Goal: Task Accomplishment & Management: Use online tool/utility

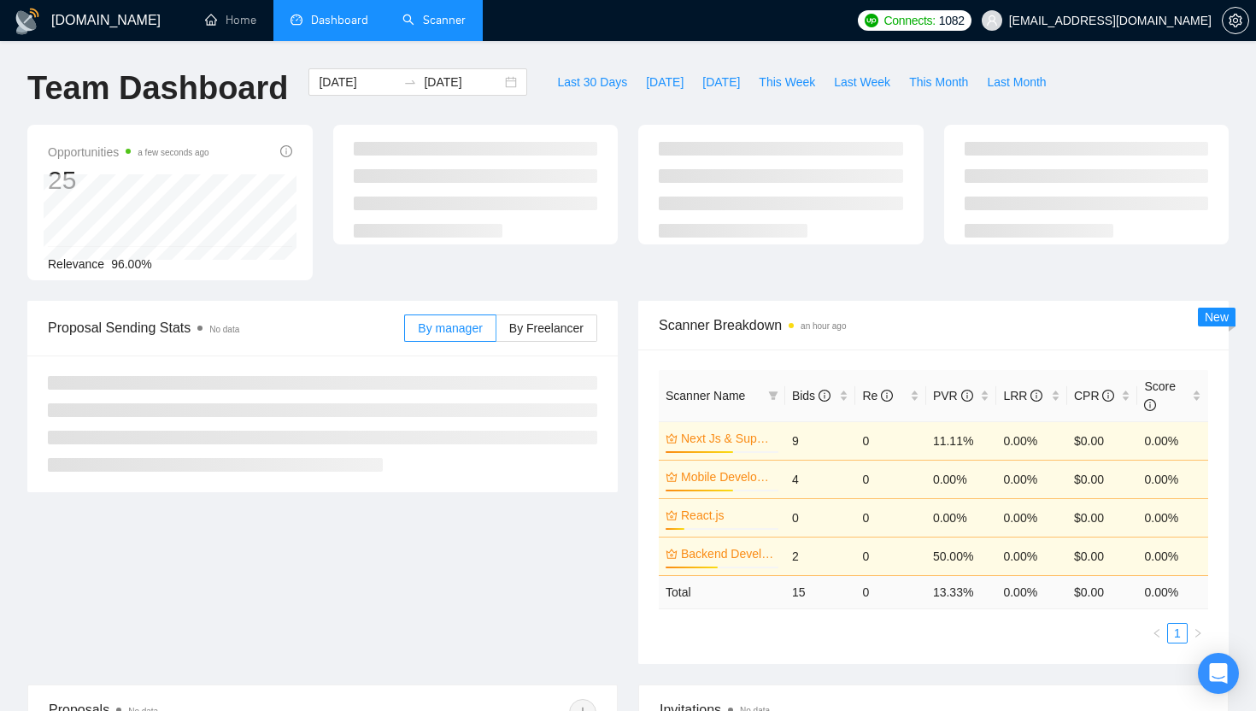
click at [419, 17] on link "Scanner" at bounding box center [433, 20] width 63 height 15
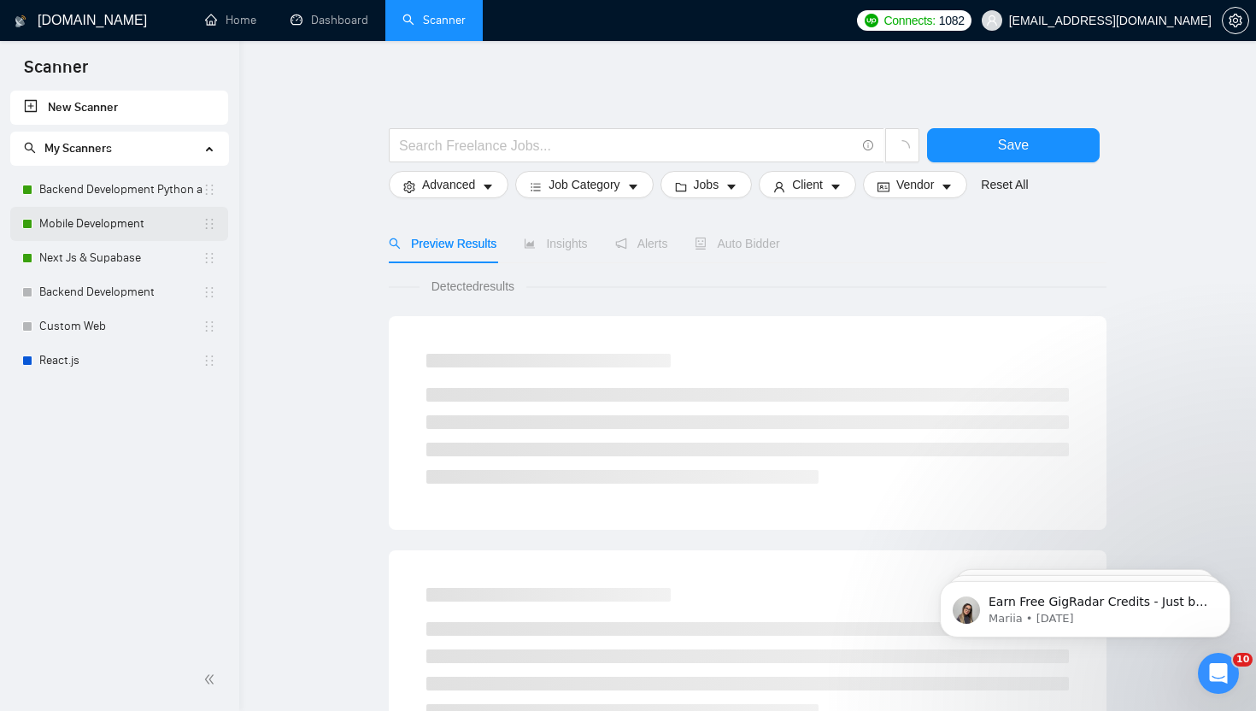
click at [95, 220] on link "Mobile Development" at bounding box center [120, 224] width 163 height 34
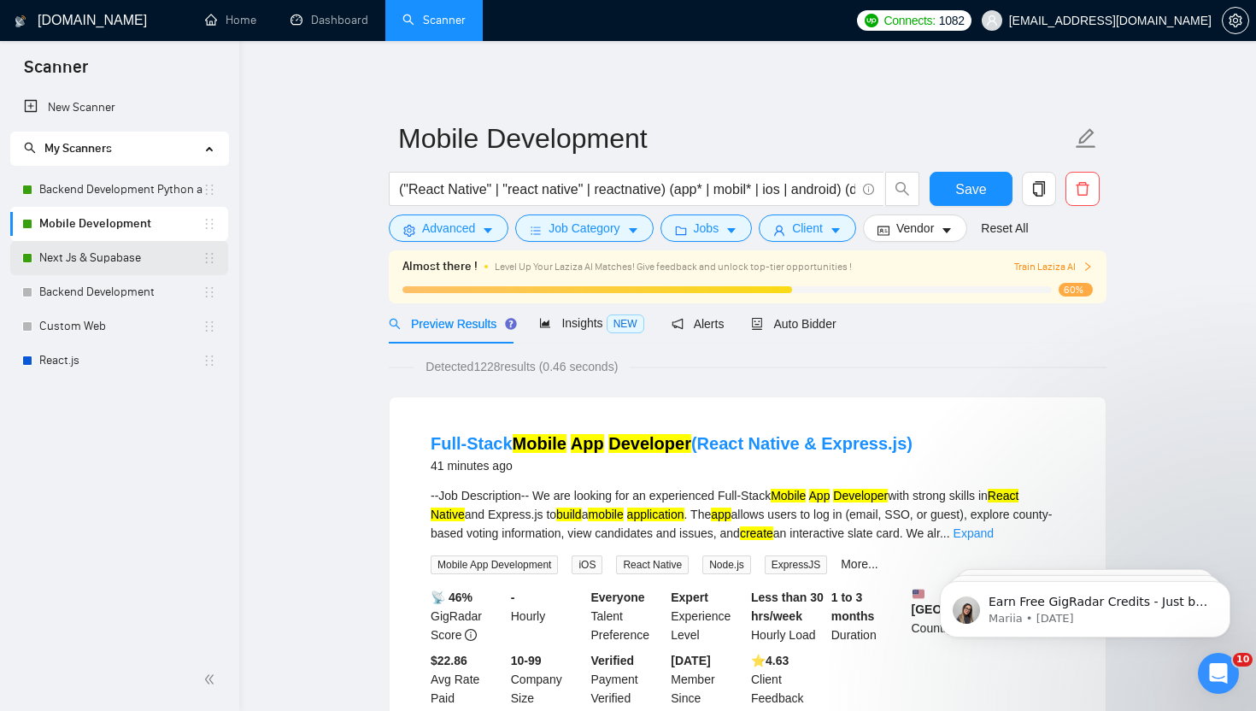
click at [103, 252] on link "Next Js & Supabase" at bounding box center [120, 258] width 163 height 34
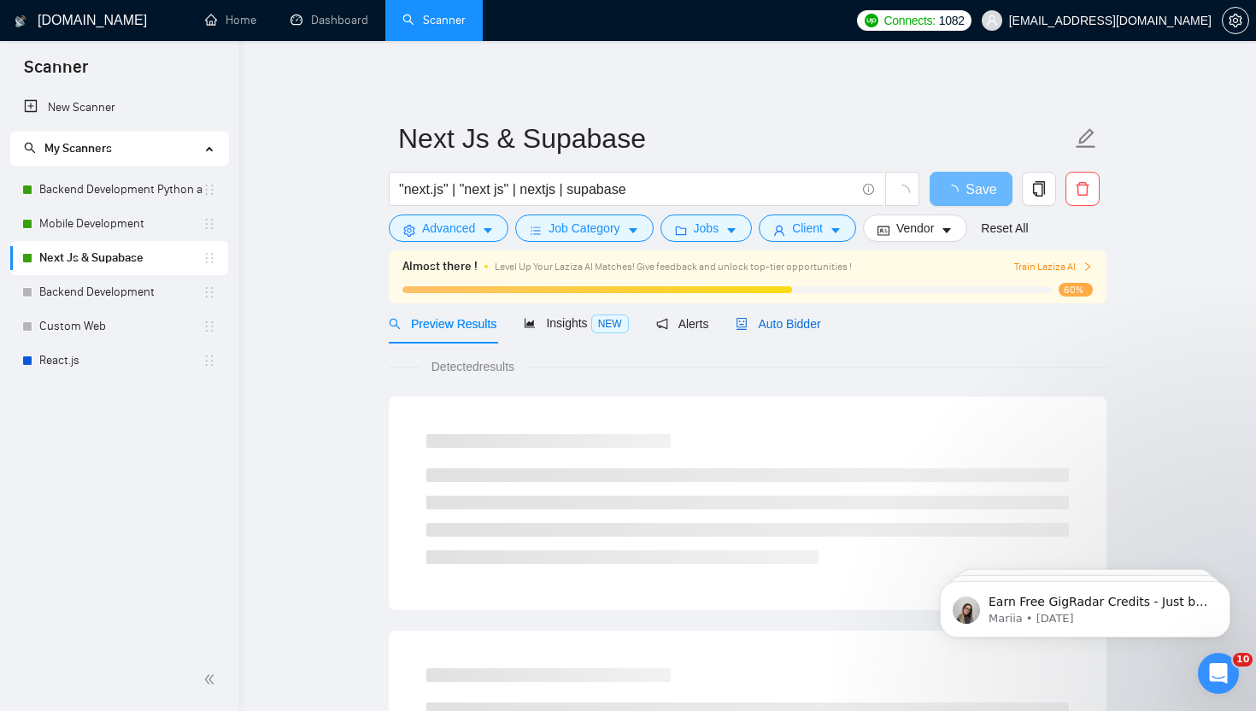
click at [806, 327] on span "Auto Bidder" at bounding box center [777, 324] width 85 height 14
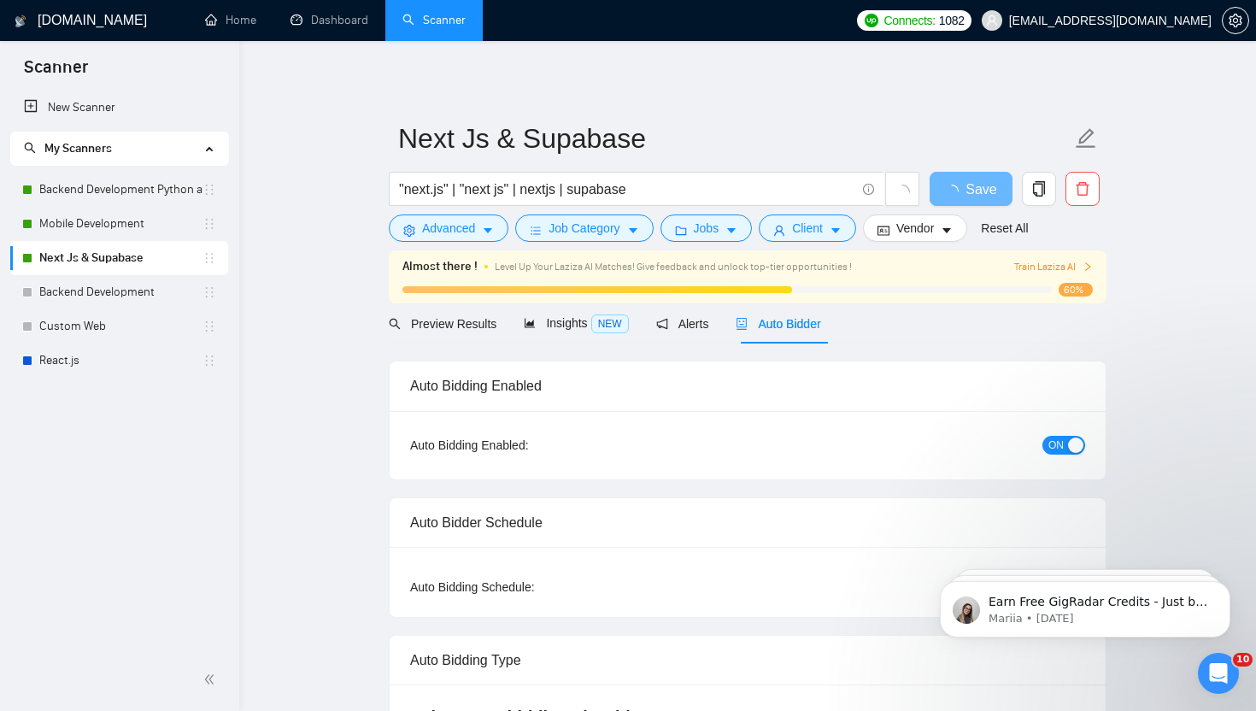
radio input "false"
radio input "true"
checkbox input "true"
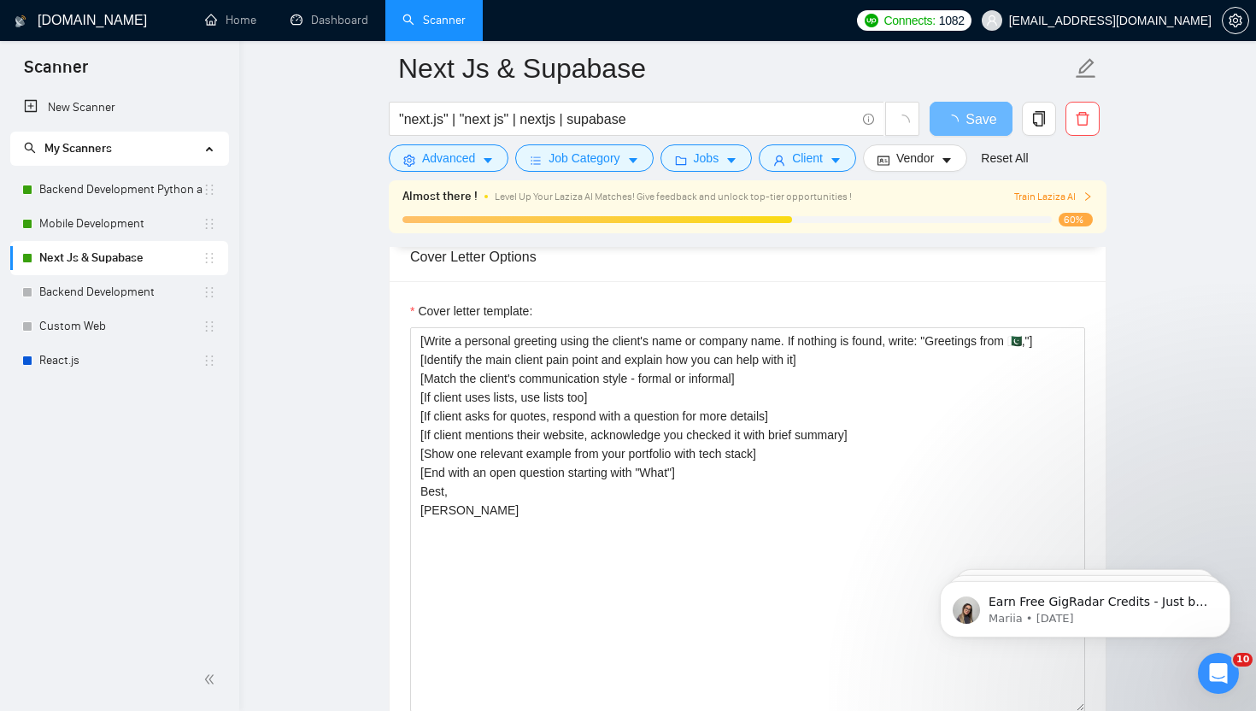
scroll to position [2023, 0]
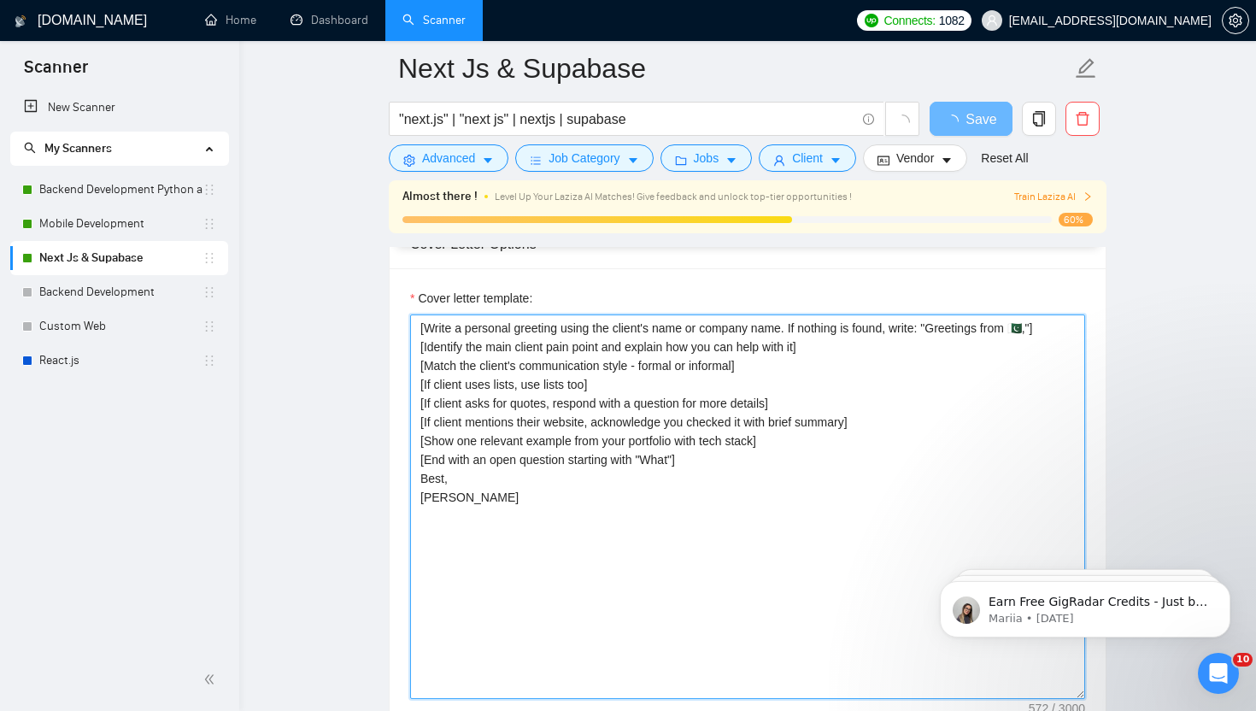
click at [782, 501] on textarea "[Write a personal greeting using the client's name or company name. If nothing …" at bounding box center [747, 506] width 675 height 384
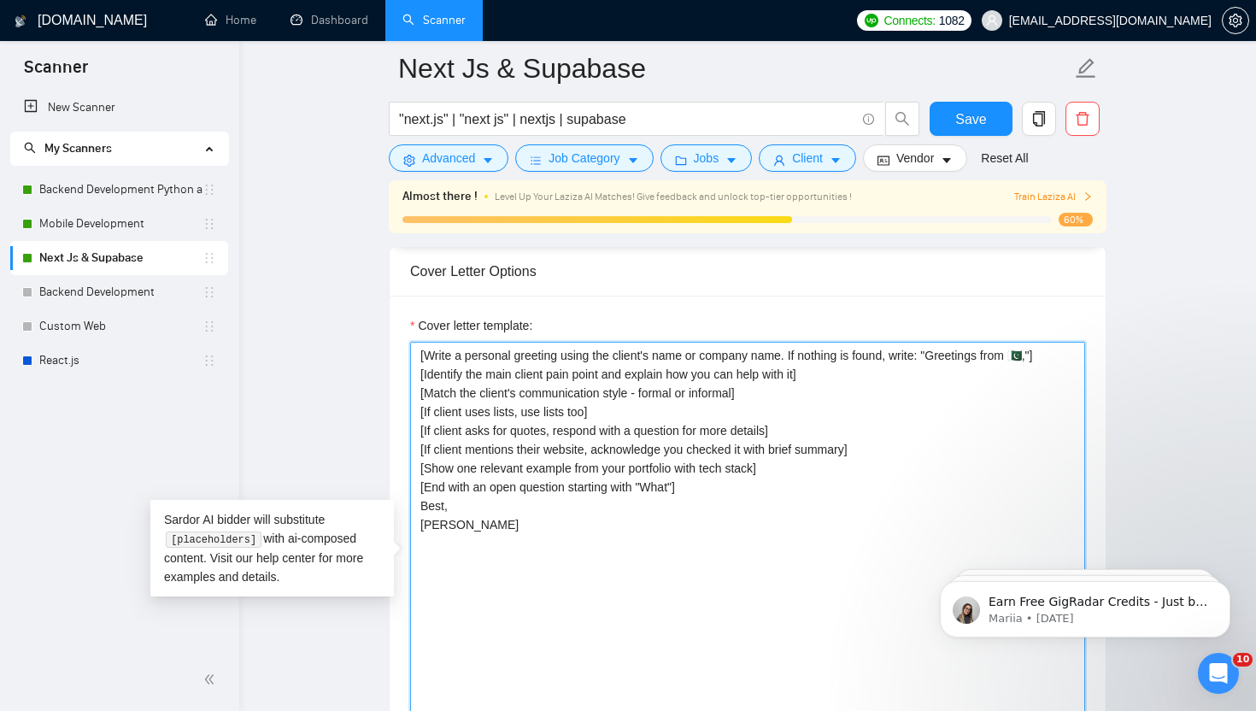
click at [680, 518] on textarea "[Write a personal greeting using the client's name or company name. If nothing …" at bounding box center [747, 534] width 675 height 384
paste textarea "Start with a personal greeting using the client’s name or company name, in the …"
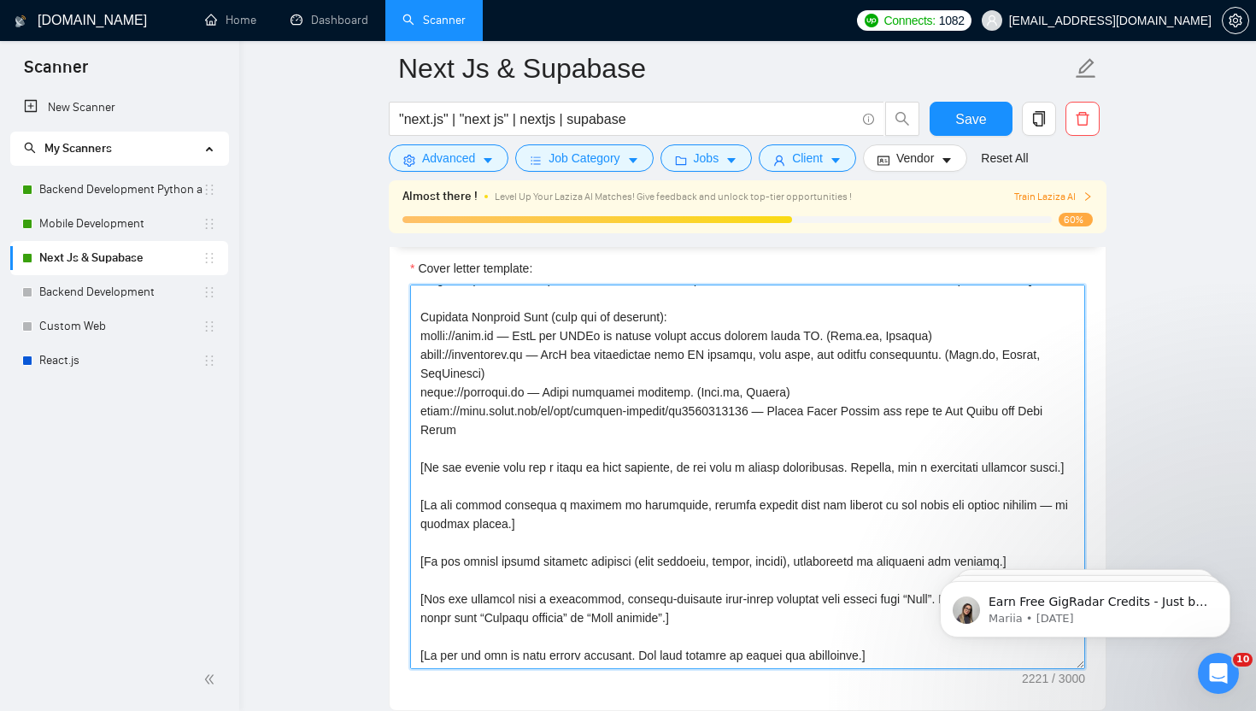
scroll to position [2048, 0]
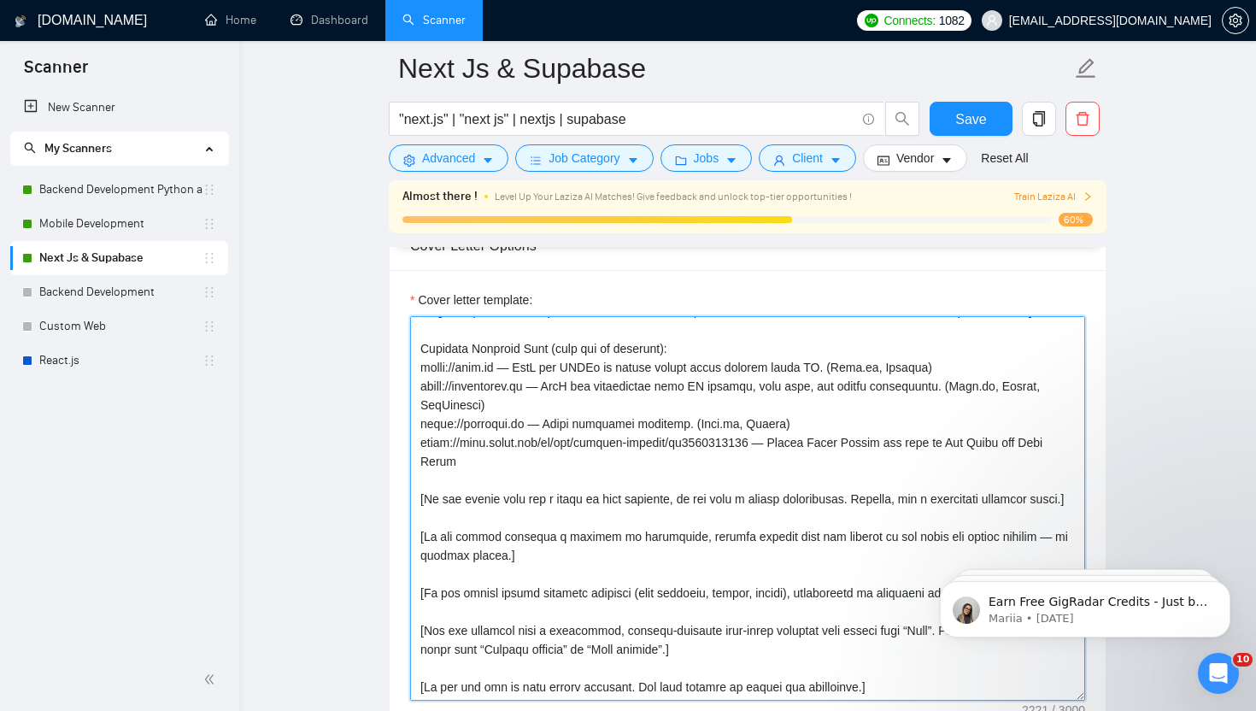
click at [422, 354] on textarea "Cover letter template:" at bounding box center [747, 508] width 675 height 384
type textarea "[Start with a personal greeting using the client’s name or company name, in the…"
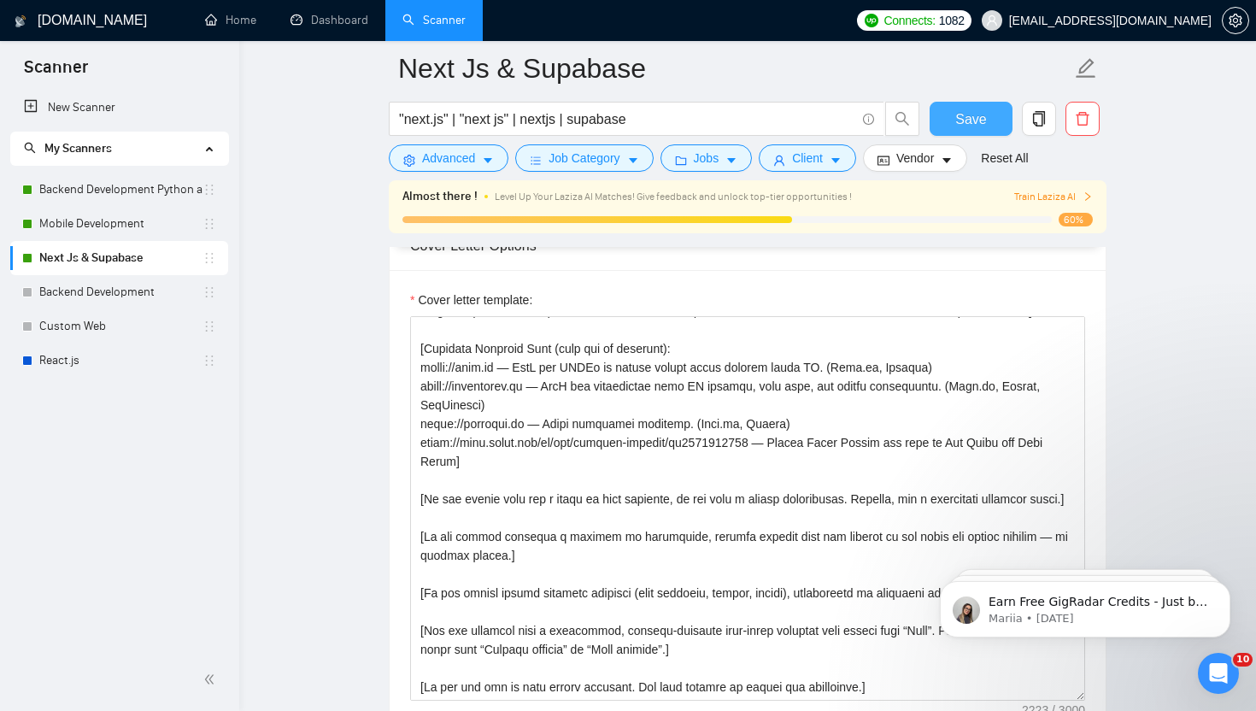
click at [968, 118] on span "Save" at bounding box center [970, 118] width 31 height 21
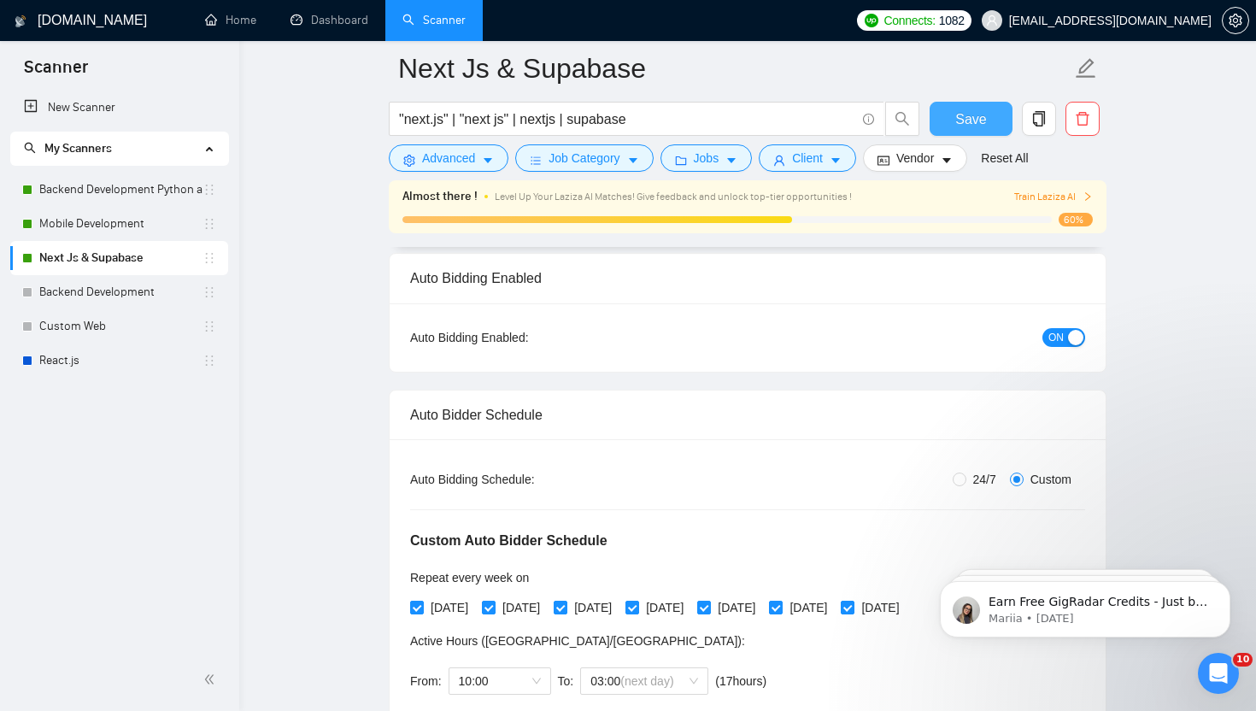
scroll to position [0, 0]
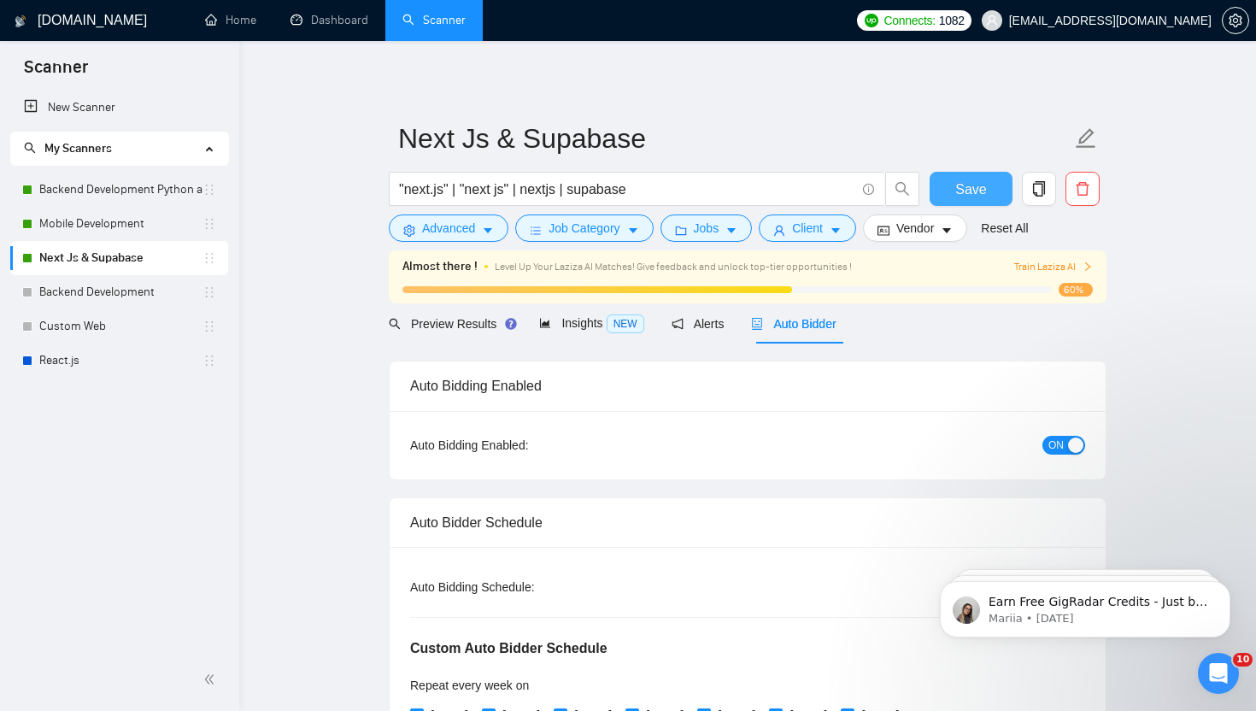
click at [962, 179] on span "Save" at bounding box center [970, 189] width 31 height 21
